Goal: Information Seeking & Learning: Learn about a topic

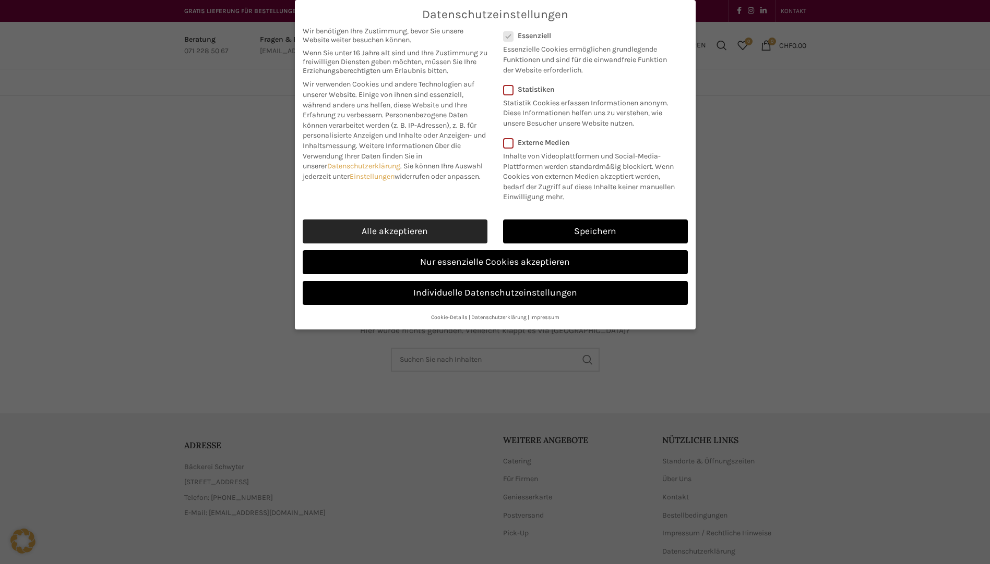
click at [420, 228] on link "Alle akzeptieren" at bounding box center [395, 232] width 185 height 24
checkbox input "true"
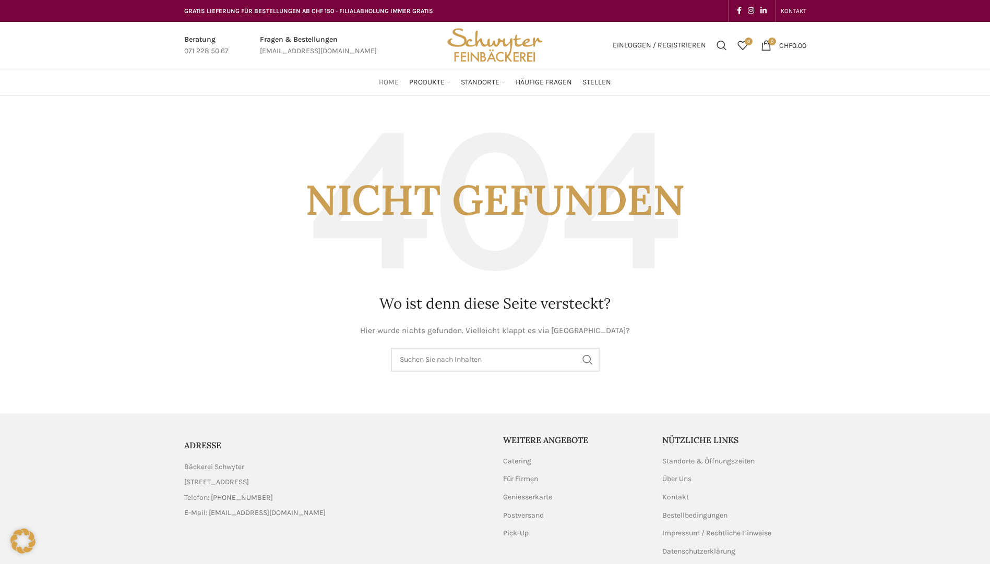
click at [392, 81] on span "Home" at bounding box center [389, 83] width 20 height 10
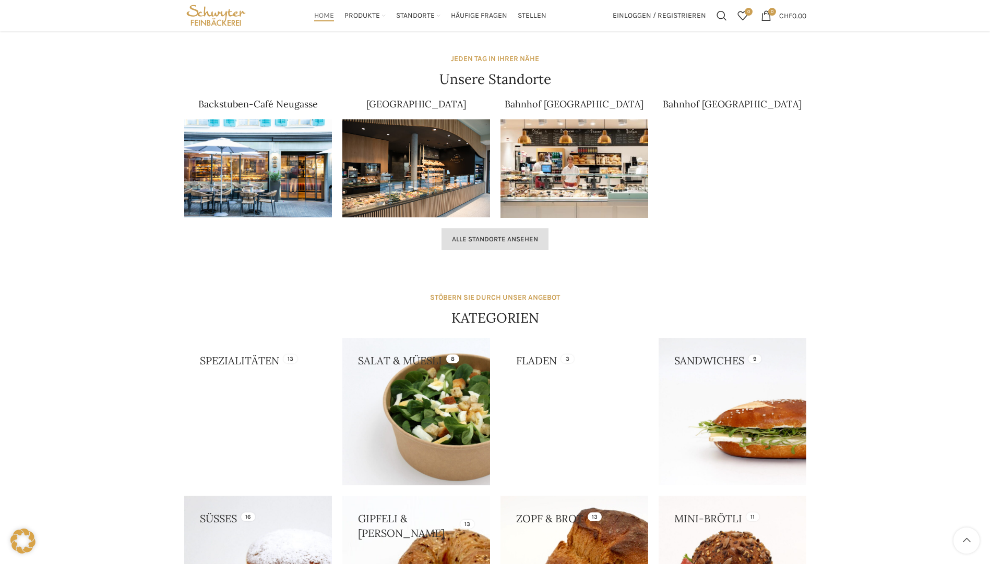
scroll to position [626, 0]
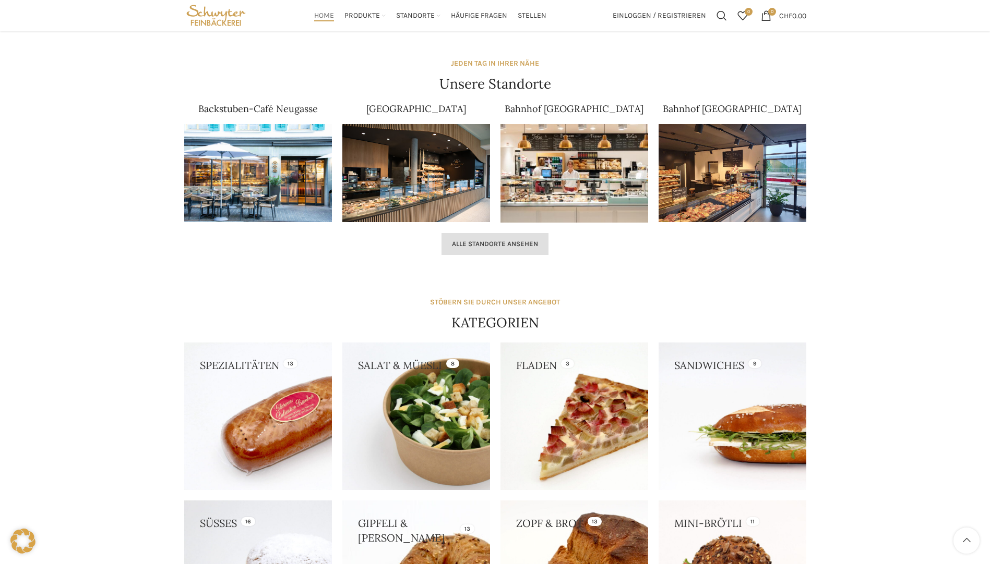
click at [507, 245] on span "Alle Standorte ansehen" at bounding box center [495, 244] width 86 height 8
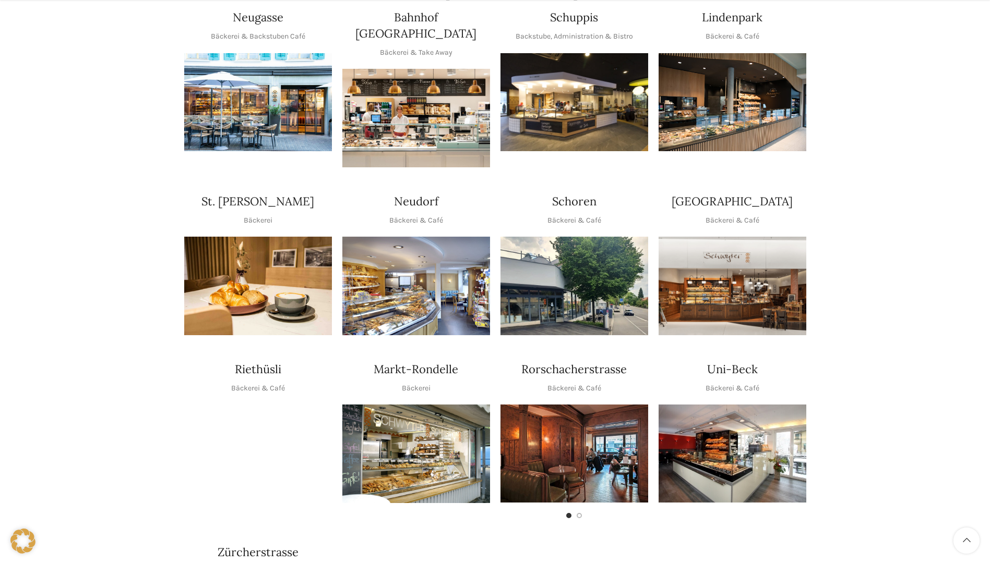
scroll to position [261, 0]
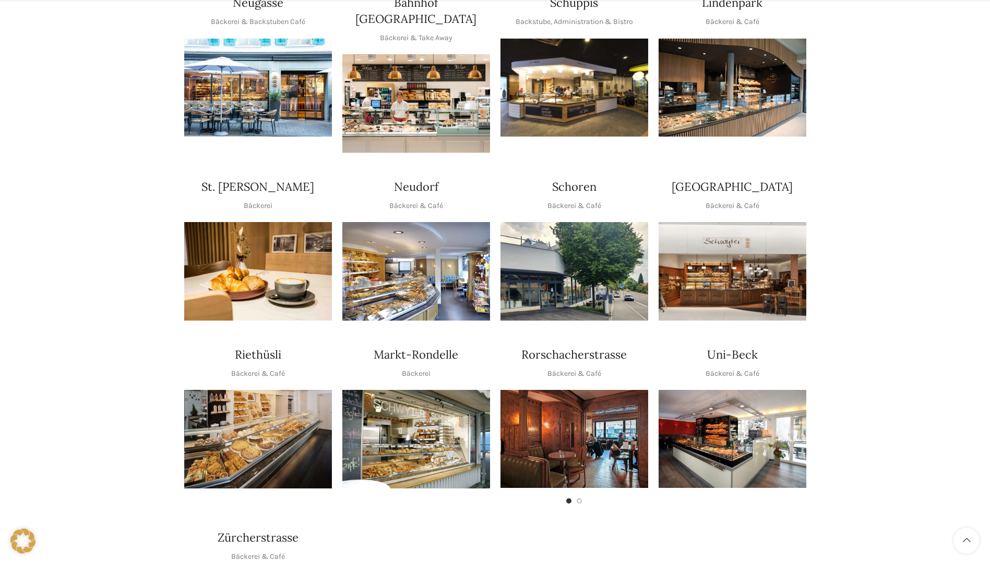
click at [405, 289] on img "1 / 1" at bounding box center [416, 271] width 148 height 99
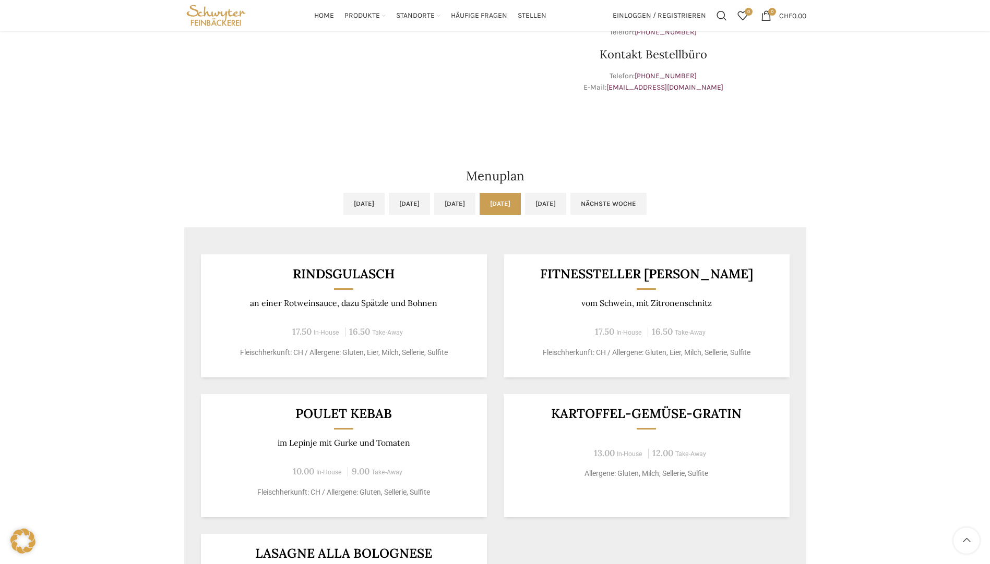
scroll to position [365, 0]
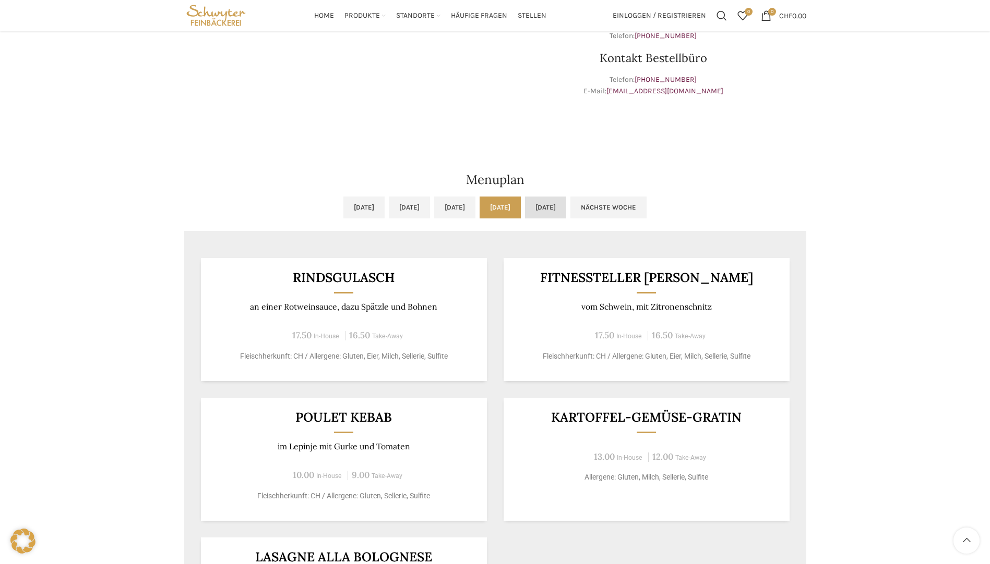
click at [566, 206] on link "[DATE]" at bounding box center [545, 208] width 41 height 22
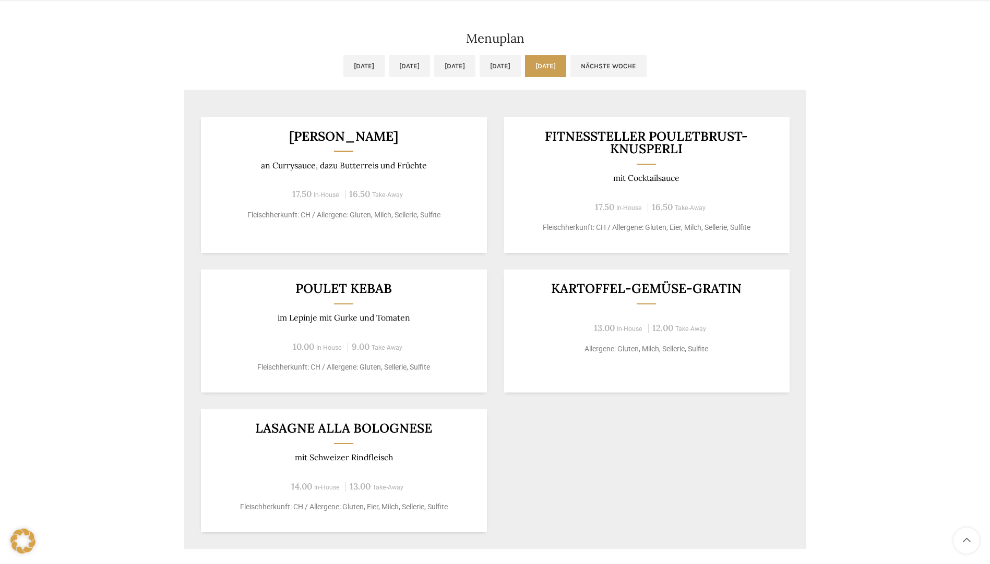
scroll to position [522, 0]
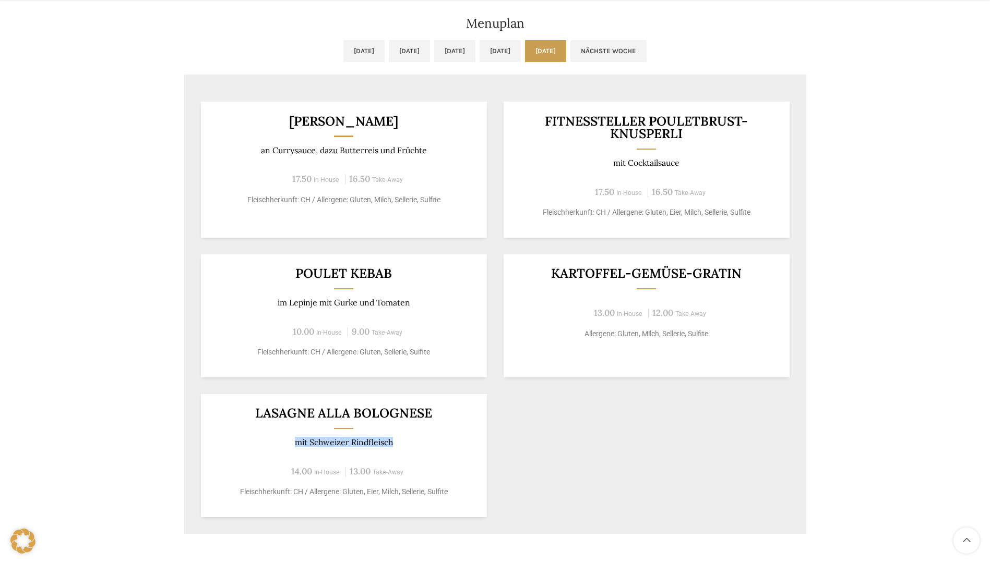
drag, startPoint x: 296, startPoint y: 443, endPoint x: 411, endPoint y: 443, distance: 115.3
click at [411, 443] on p "mit Schweizer Rindfleisch" at bounding box center [343, 443] width 260 height 10
click at [186, 432] on div "[PERSON_NAME] an Currysauce, dazu Butterreis und Früchte 17.50 In-House 16.50 T…" at bounding box center [495, 309] width 622 height 449
drag, startPoint x: 253, startPoint y: 411, endPoint x: 431, endPoint y: 461, distance: 184.6
click at [431, 461] on div "Lasagne alla Bolognese mit Schweizer Rindfleisch 14.00 In-House 13.00 Take-Away…" at bounding box center [344, 455] width 286 height 123
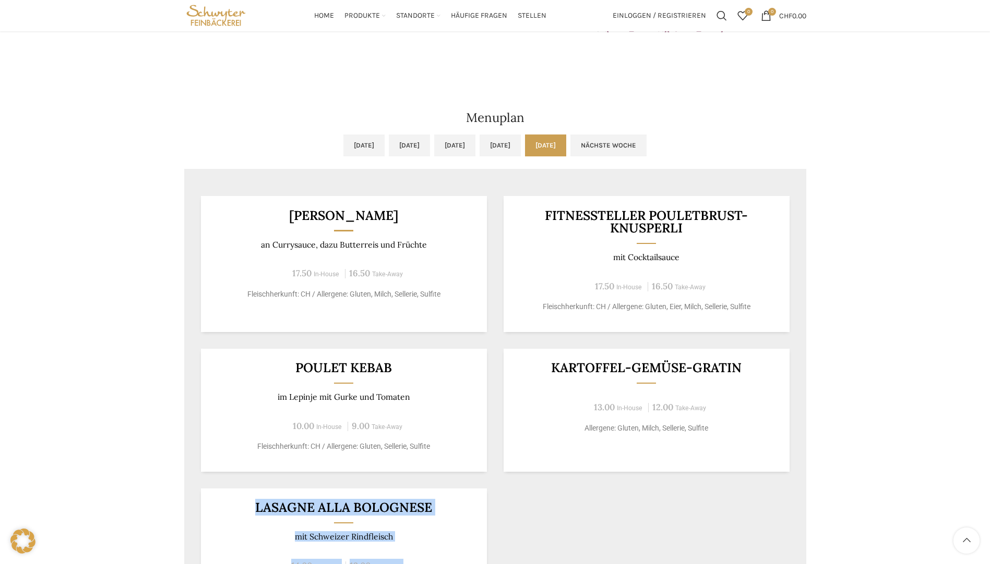
scroll to position [313, 0]
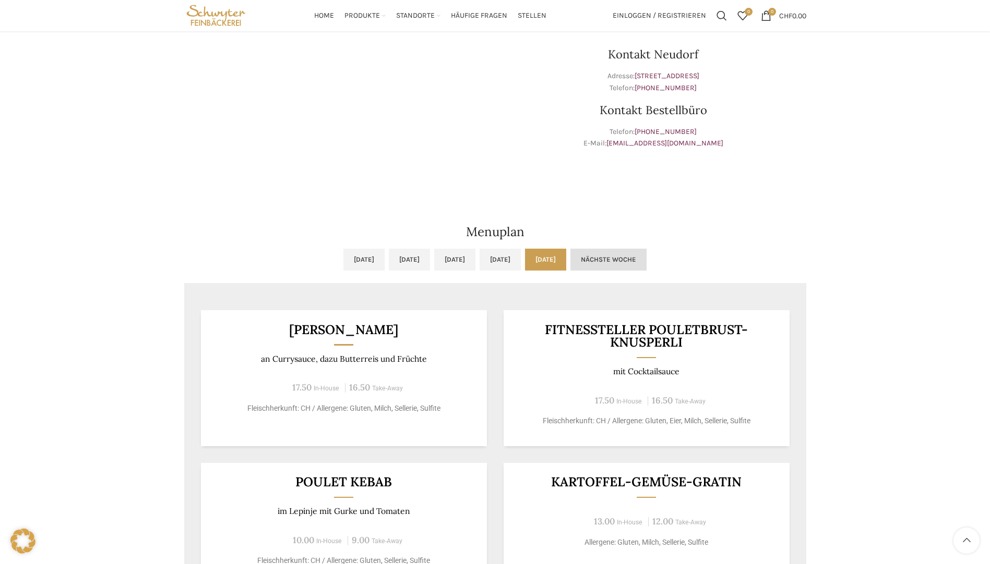
click at [646, 261] on link "Nächste Woche" at bounding box center [608, 260] width 76 height 22
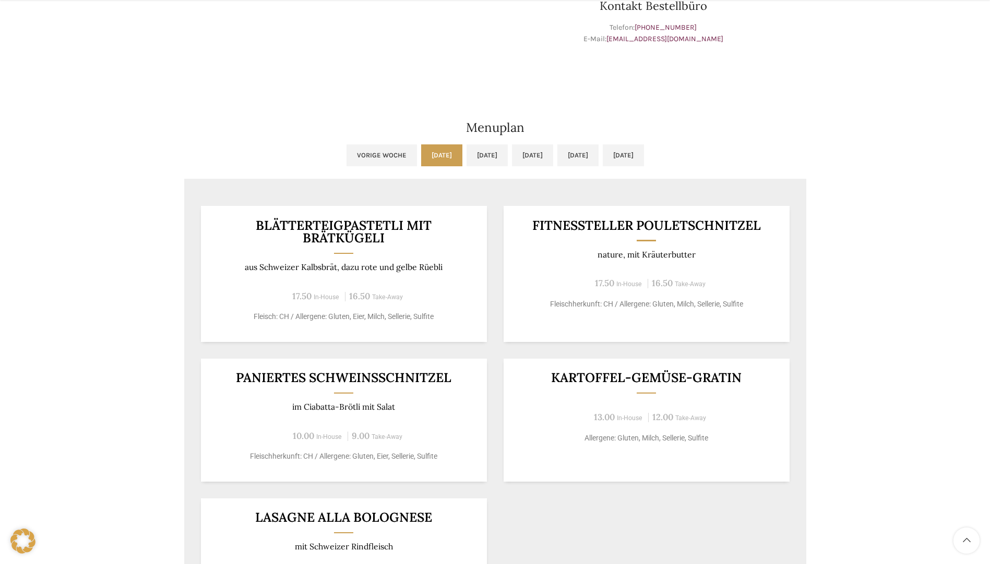
scroll to position [522, 0]
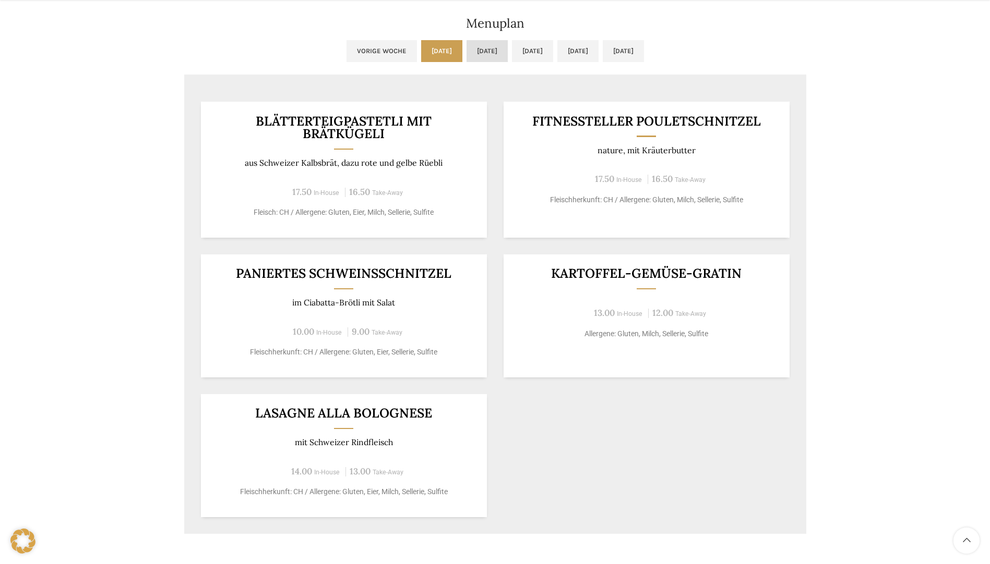
click at [475, 52] on link "[DATE]" at bounding box center [486, 51] width 41 height 22
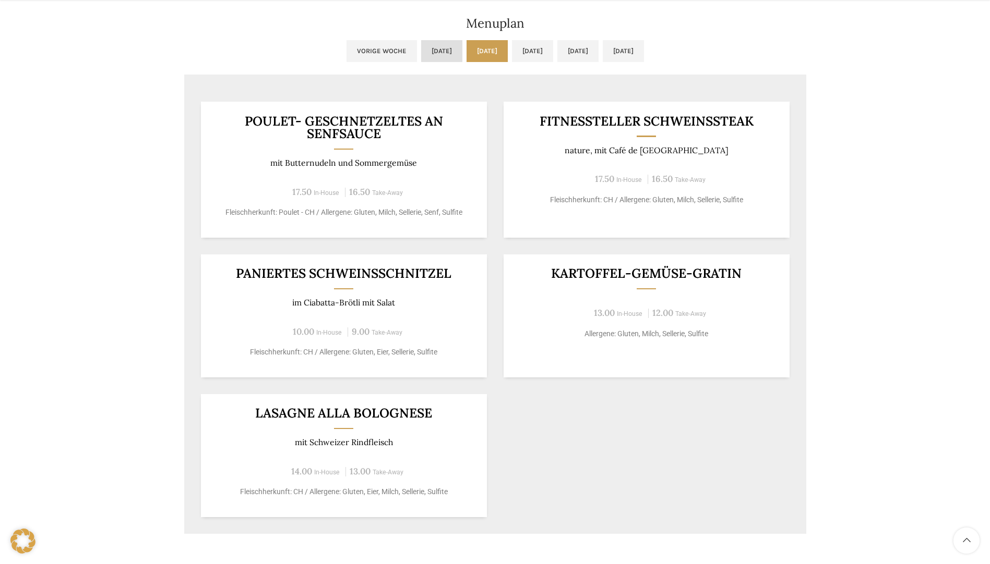
click at [421, 50] on link "[DATE]" at bounding box center [441, 51] width 41 height 22
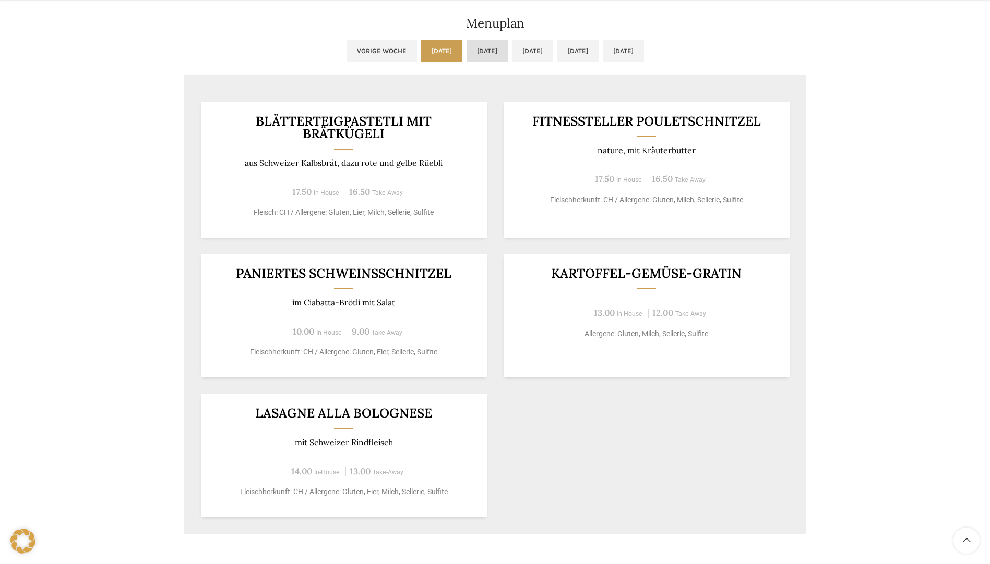
click at [466, 53] on link "[DATE]" at bounding box center [486, 51] width 41 height 22
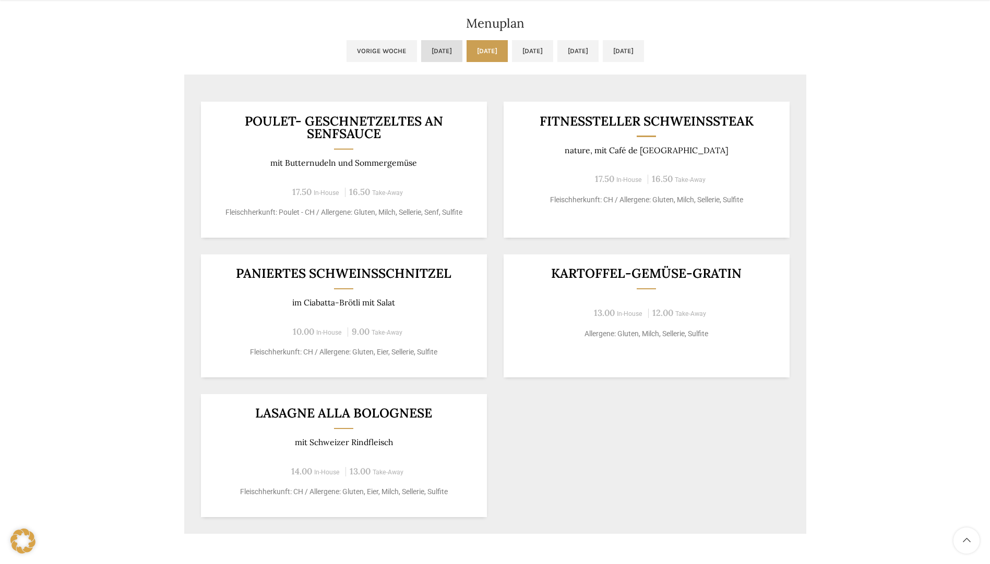
click at [421, 55] on link "[DATE]" at bounding box center [441, 51] width 41 height 22
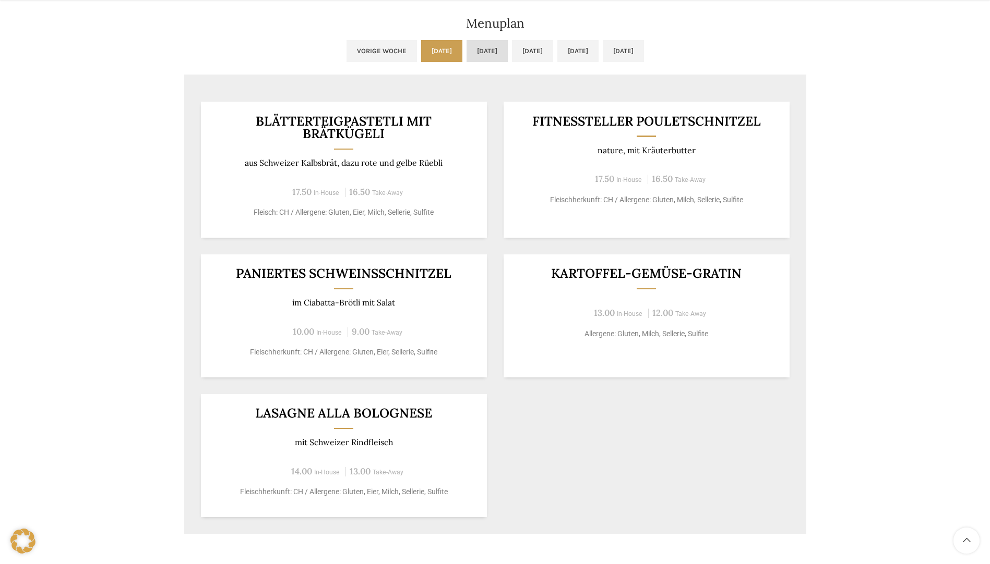
click at [466, 53] on link "[DATE]" at bounding box center [486, 51] width 41 height 22
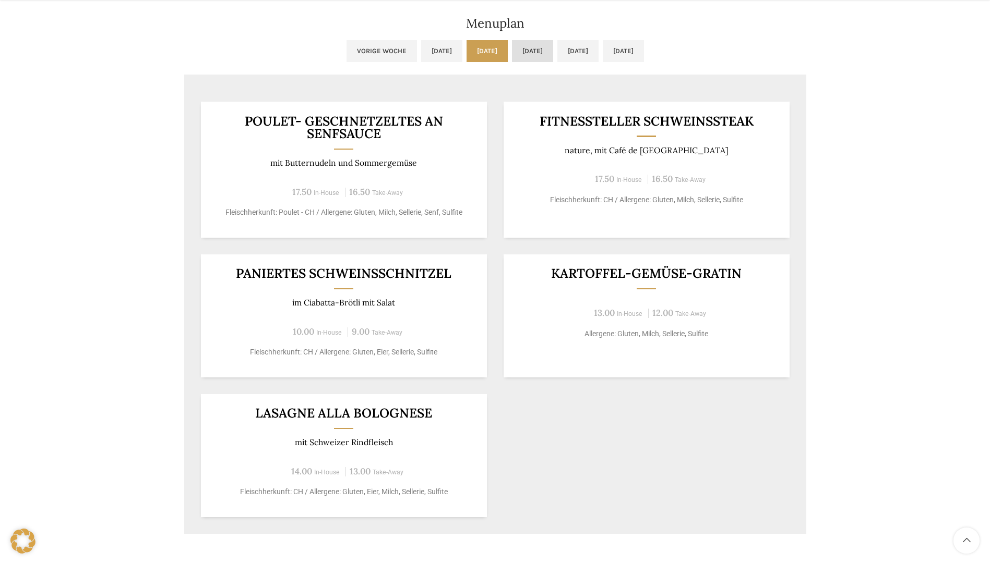
click at [521, 55] on link "[DATE]" at bounding box center [532, 51] width 41 height 22
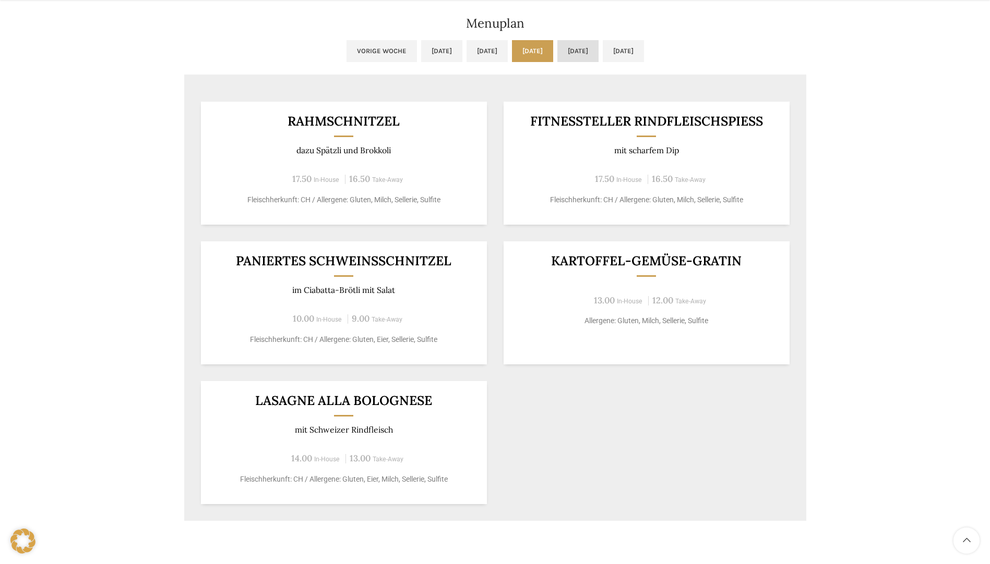
click at [592, 54] on link "[DATE]" at bounding box center [577, 51] width 41 height 22
click at [644, 52] on link "[DATE]" at bounding box center [622, 51] width 41 height 22
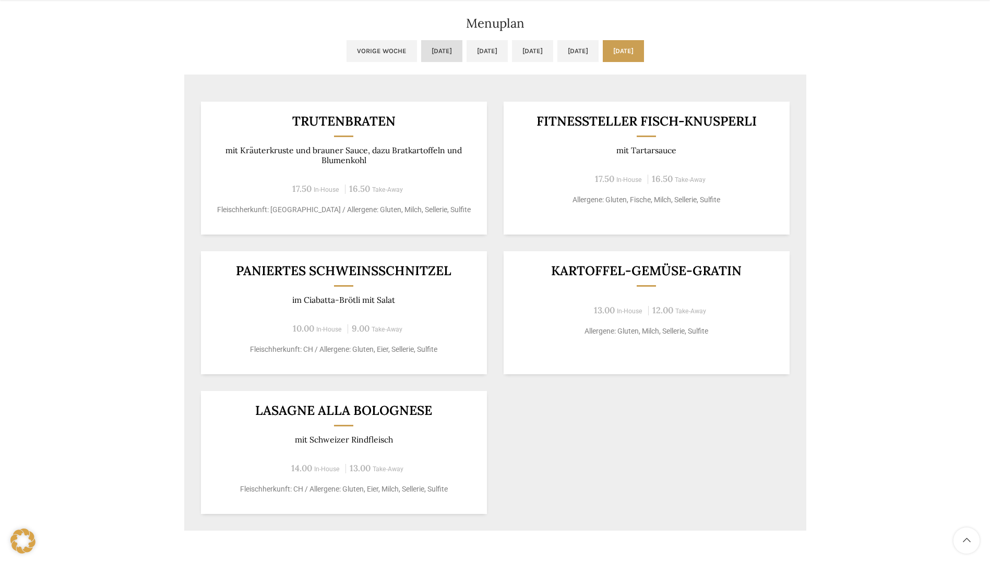
click at [421, 47] on link "[DATE]" at bounding box center [441, 51] width 41 height 22
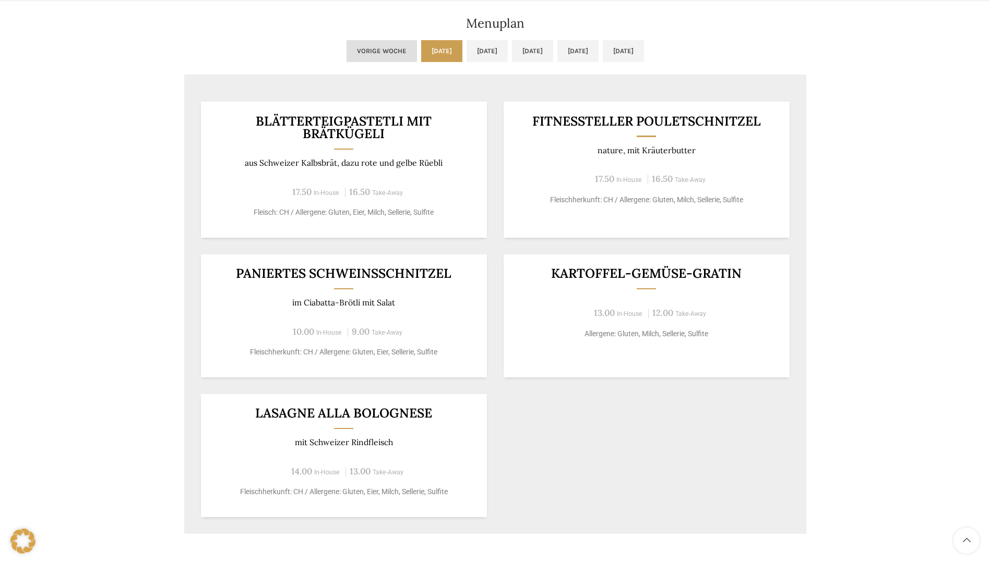
click at [346, 51] on link "Vorige Woche" at bounding box center [381, 51] width 70 height 22
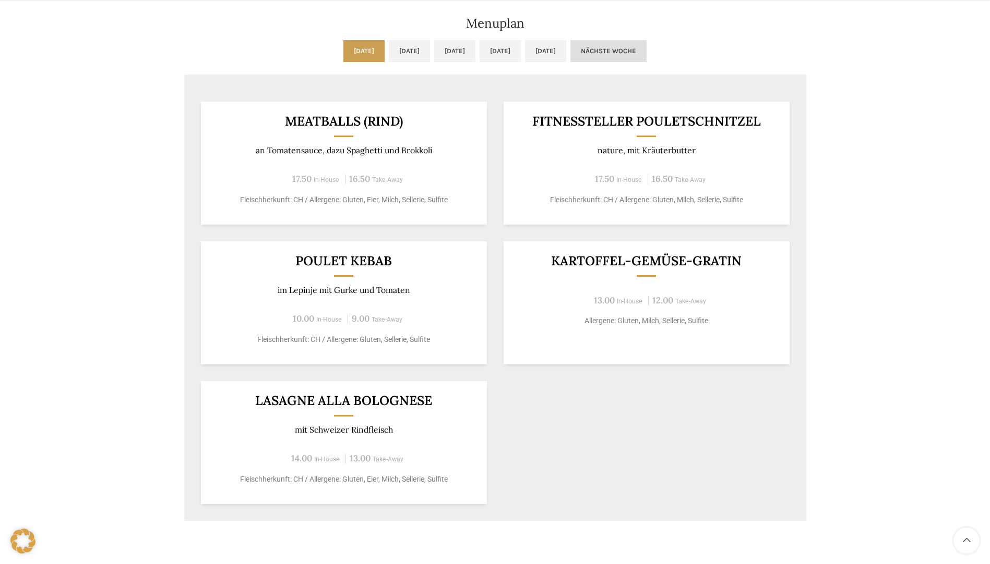
click at [646, 54] on link "Nächste Woche" at bounding box center [608, 51] width 76 height 22
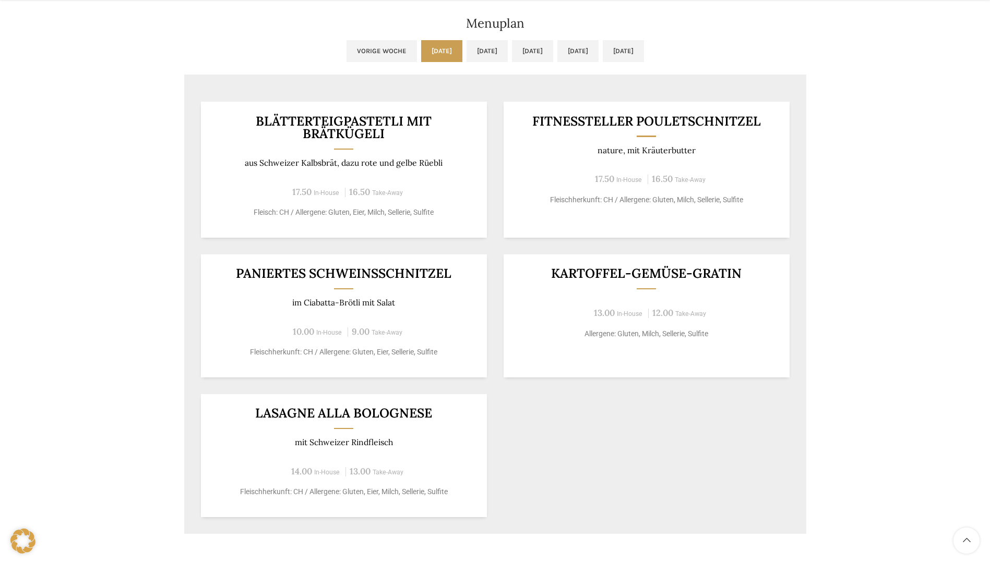
click at [346, 51] on link "Vorige Woche" at bounding box center [381, 51] width 70 height 22
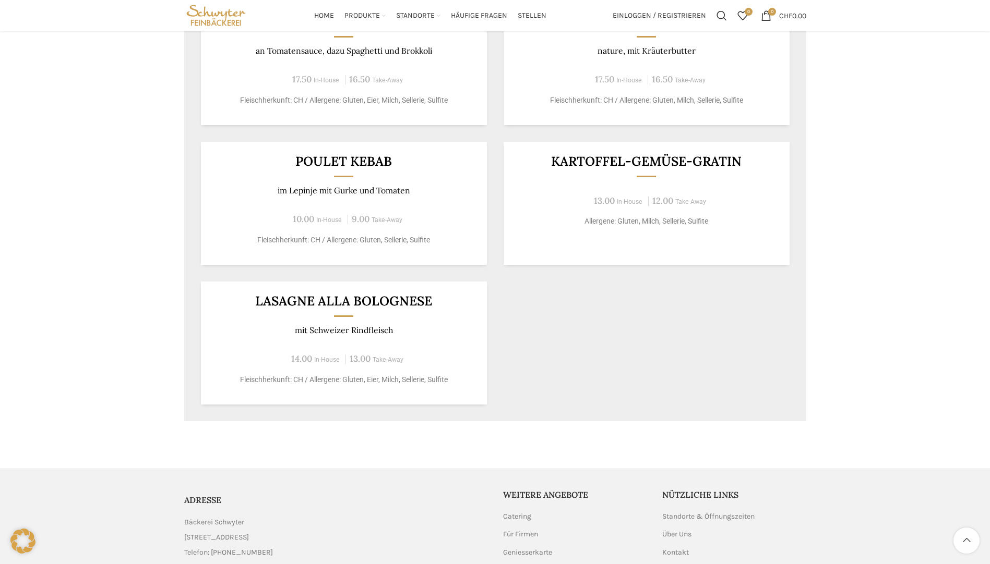
scroll to position [462, 0]
